Goal: Information Seeking & Learning: Learn about a topic

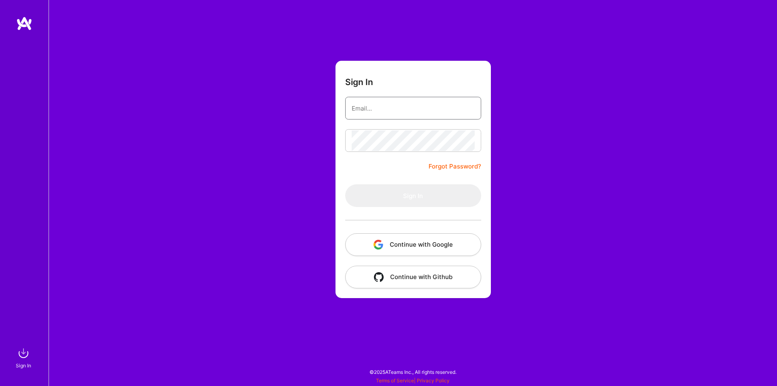
click at [365, 105] on input "email" at bounding box center [413, 108] width 123 height 21
type input "[EMAIL_ADDRESS][DOMAIN_NAME]"
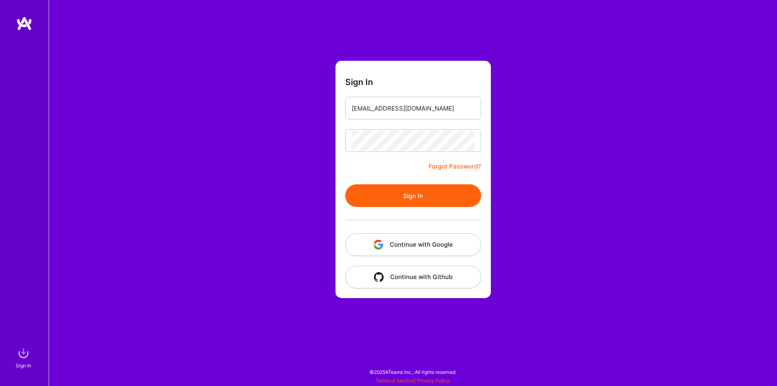
click at [409, 200] on button "Sign In" at bounding box center [413, 195] width 136 height 23
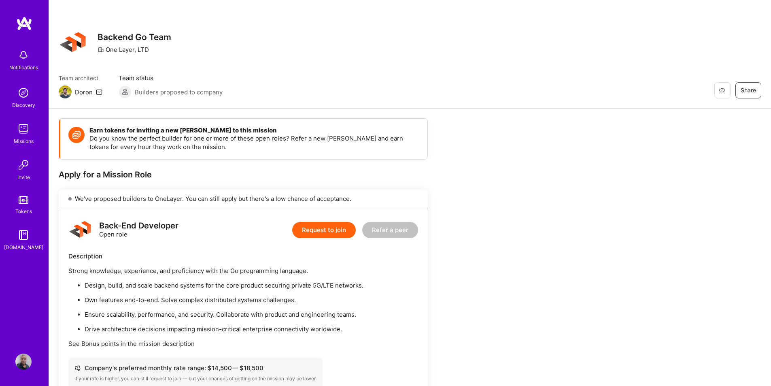
click at [24, 134] on img at bounding box center [23, 129] width 16 height 16
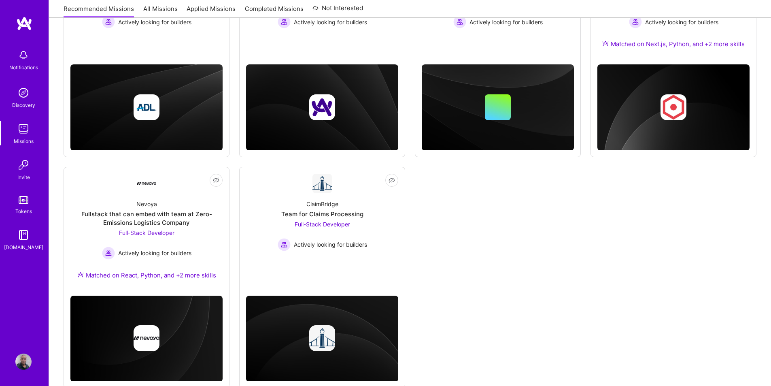
scroll to position [202, 0]
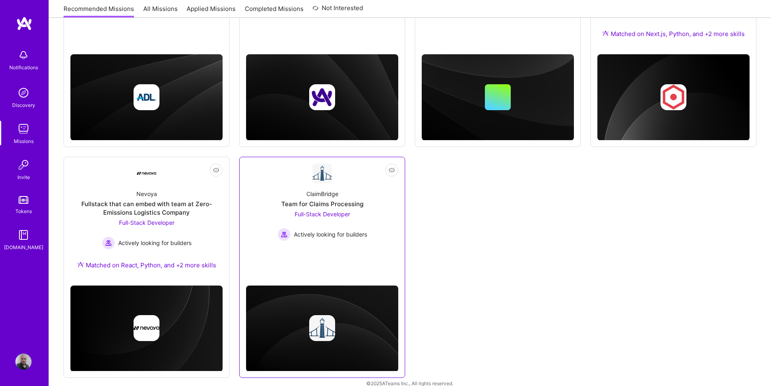
click at [323, 222] on div "Full-Stack Developer Actively looking for builders" at bounding box center [322, 225] width 89 height 31
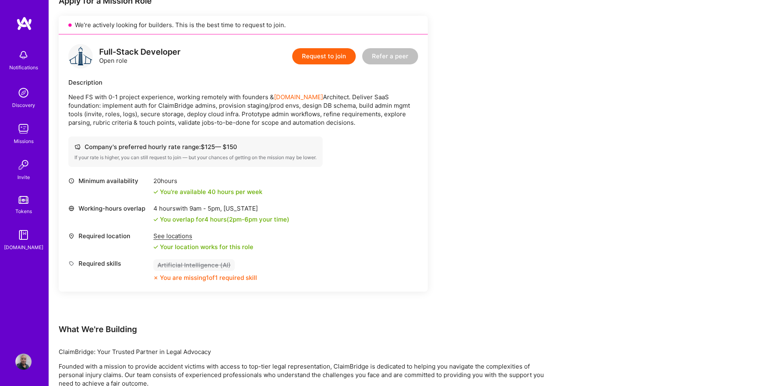
scroll to position [109, 0]
